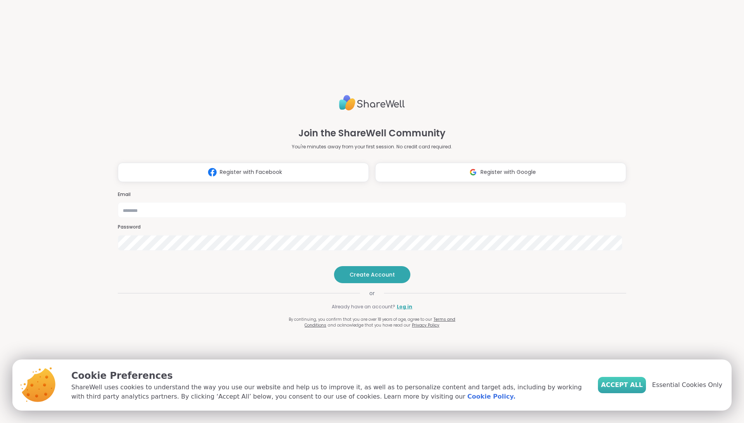
click at [631, 384] on span "Accept All" at bounding box center [622, 384] width 42 height 9
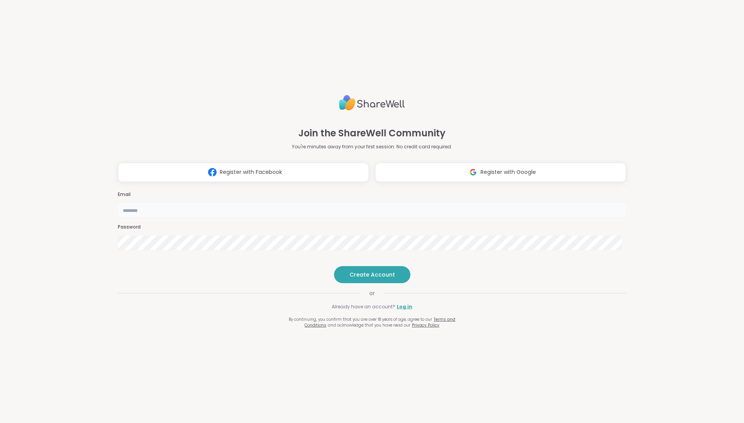
click at [423, 202] on input "email" at bounding box center [372, 209] width 508 height 15
type input "**********"
click at [364, 278] on span "Create Account" at bounding box center [371, 275] width 45 height 8
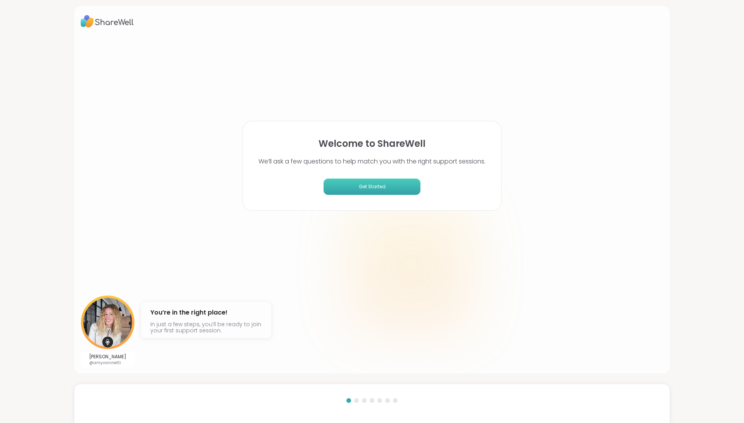
click at [376, 186] on span "Get Started" at bounding box center [372, 186] width 91 height 7
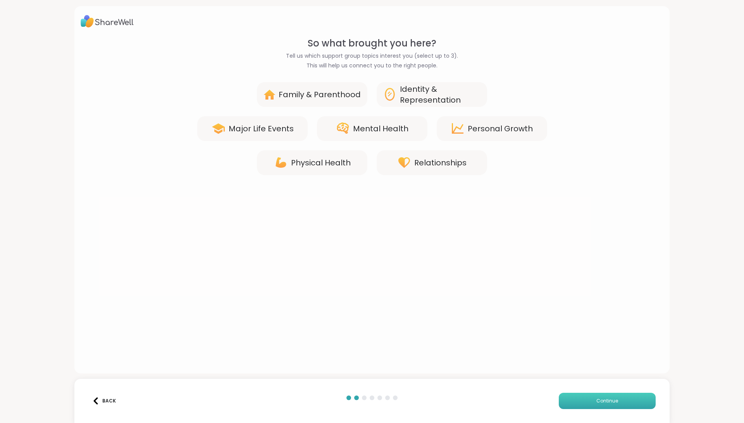
click at [602, 401] on span "Continue" at bounding box center [607, 400] width 22 height 7
